Goal: Information Seeking & Learning: Learn about a topic

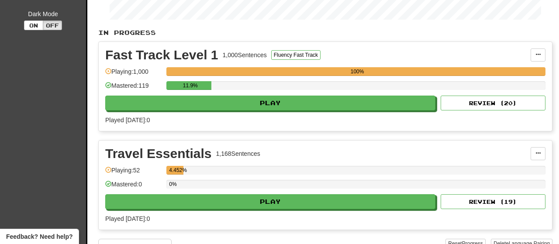
scroll to position [177, 0]
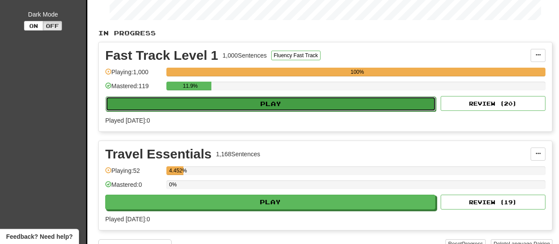
click at [333, 102] on button "Play" at bounding box center [271, 104] width 330 height 15
select select "**"
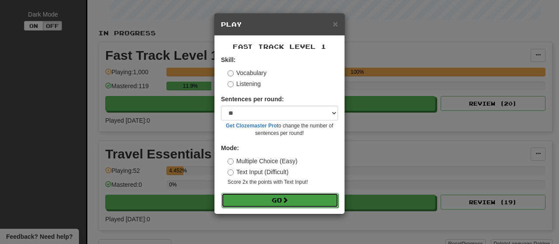
click at [294, 197] on button "Go" at bounding box center [280, 200] width 117 height 15
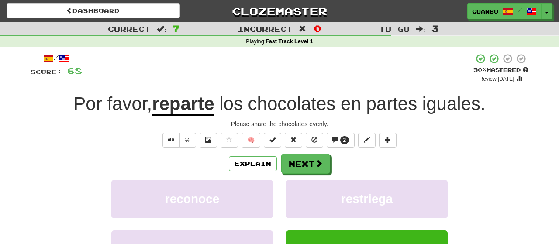
click at [178, 112] on u "reparte" at bounding box center [183, 105] width 62 height 22
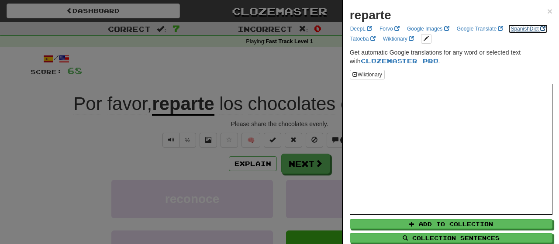
click at [532, 25] on link "SpanishDict" at bounding box center [528, 29] width 40 height 10
click at [554, 10] on div "reparte × DeepL Forvo Google Images Google Translate SpanishDict Tatoeba Wiktio…" at bounding box center [451, 141] width 216 height 282
click at [550, 10] on span "×" at bounding box center [550, 11] width 5 height 10
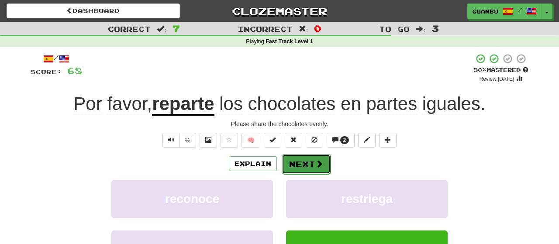
click at [317, 163] on span at bounding box center [320, 164] width 8 height 8
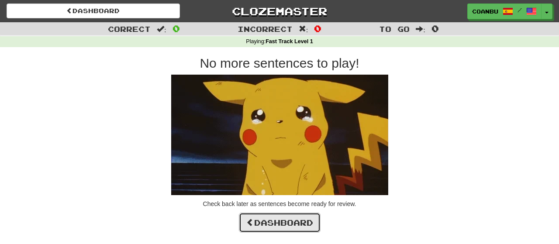
click at [312, 229] on link "Dashboard" at bounding box center [280, 223] width 82 height 20
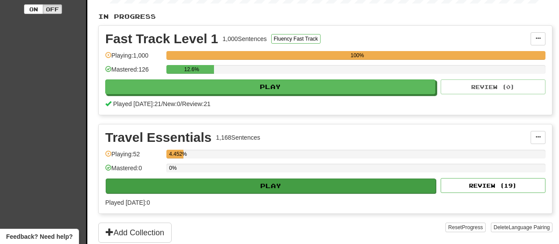
scroll to position [194, 0]
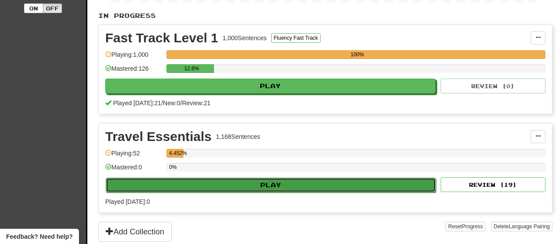
click at [281, 178] on button "Play" at bounding box center [271, 185] width 330 height 15
select select "**"
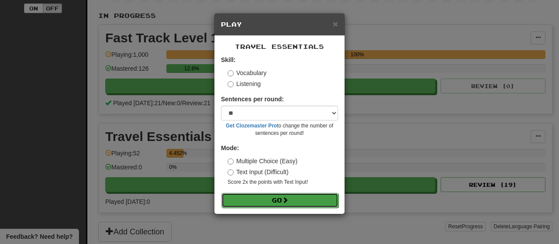
click at [262, 196] on button "Go" at bounding box center [280, 200] width 117 height 15
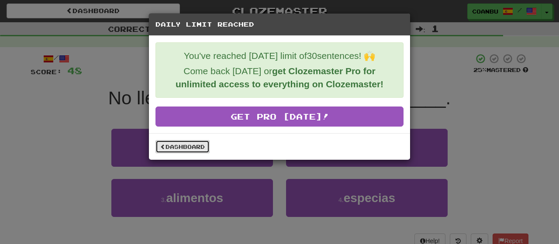
click at [186, 147] on link "Dashboard" at bounding box center [183, 146] width 54 height 13
